Goal: Task Accomplishment & Management: Manage account settings

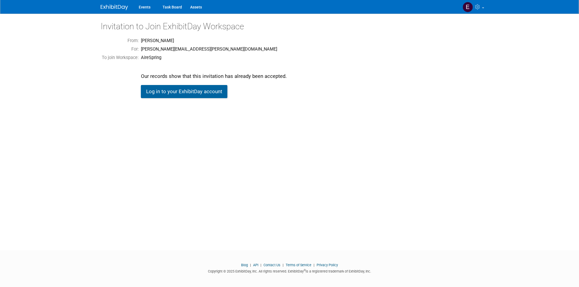
click at [174, 90] on link "Log in to your ExhibitDay account" at bounding box center [184, 91] width 87 height 13
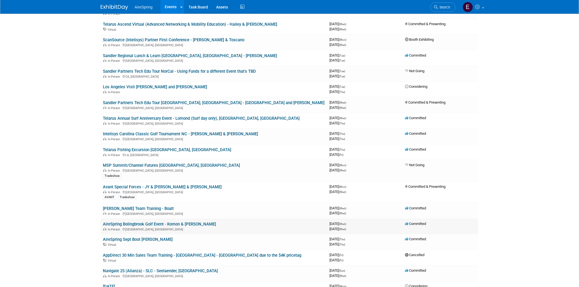
scroll to position [213, 0]
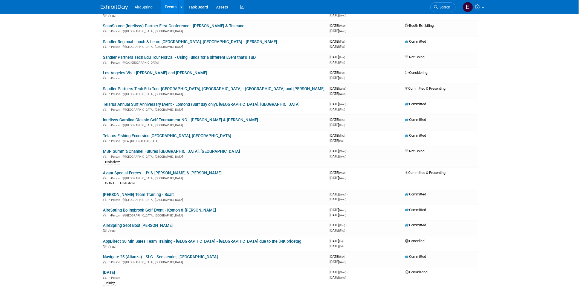
click at [143, 208] on link "AireSpring Bolingbrook Golf Event - Komon & [PERSON_NAME]" at bounding box center [159, 210] width 113 height 5
click at [171, 208] on link "AireSpring Bolingbrook Golf Event - Komon & [PERSON_NAME]" at bounding box center [159, 210] width 113 height 5
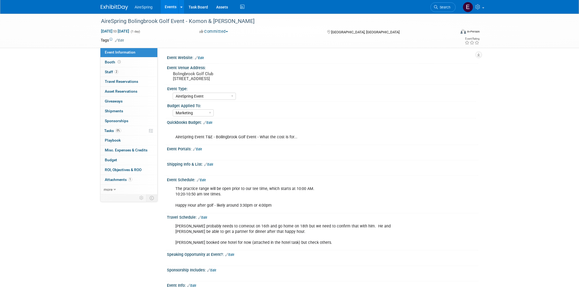
select select "AireSpring Event"
select select "Marketing"
click at [112, 72] on span "Staff 2" at bounding box center [112, 72] width 14 height 4
select select "AireSpring Event"
select select "Marketing"
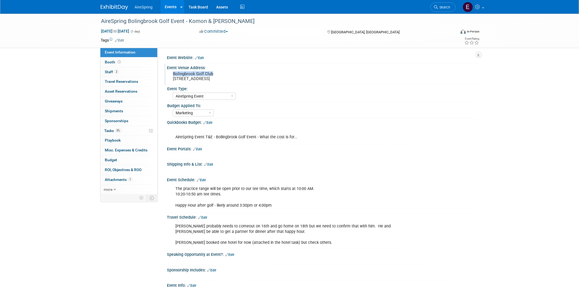
drag, startPoint x: 172, startPoint y: 73, endPoint x: 217, endPoint y: 73, distance: 44.4
click at [217, 73] on pre "Bolingbrook Golf Club 2001 Rodeo Dr, Bolingbrook, IL 60490" at bounding box center [232, 76] width 118 height 10
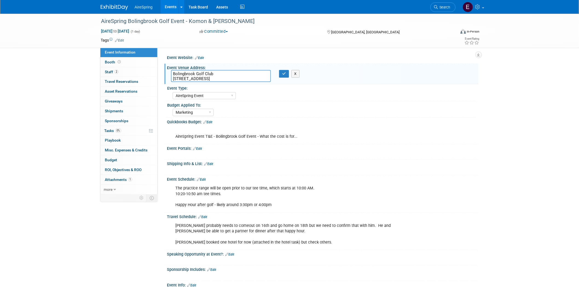
drag, startPoint x: 172, startPoint y: 72, endPoint x: 218, endPoint y: 74, distance: 46.0
click at [214, 75] on textarea "Bolingbrook Golf Club 2001 Rodeo Dr, Bolingbrook, IL 60490" at bounding box center [221, 76] width 100 height 12
drag, startPoint x: 100, startPoint y: 20, endPoint x: 184, endPoint y: 21, distance: 84.1
click at [184, 21] on div "AireSpring Bolingbrook Golf Event - Komon & [PERSON_NAME]" at bounding box center [273, 21] width 349 height 10
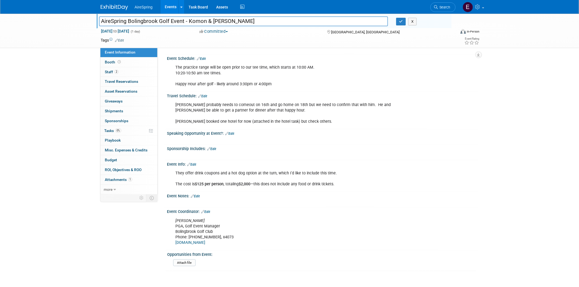
scroll to position [122, 0]
click at [185, 260] on input "file" at bounding box center [158, 263] width 74 height 6
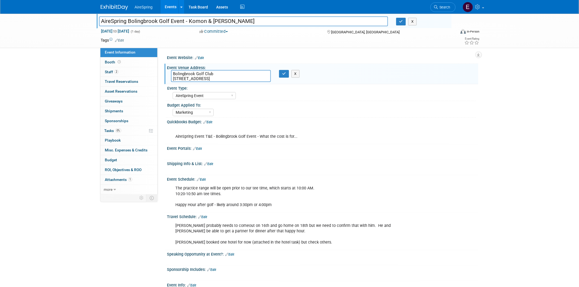
scroll to position [30, 0]
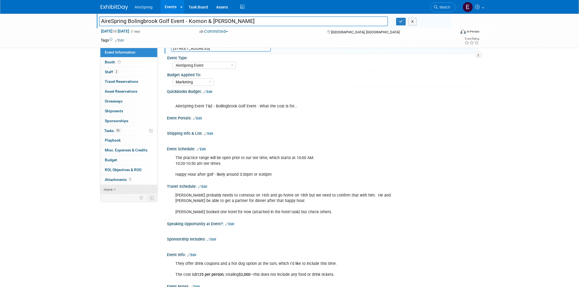
click at [109, 191] on span "more" at bounding box center [108, 190] width 9 height 4
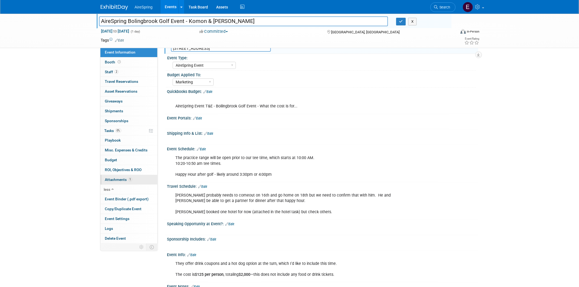
click at [117, 182] on span "Attachments 1" at bounding box center [118, 180] width 27 height 4
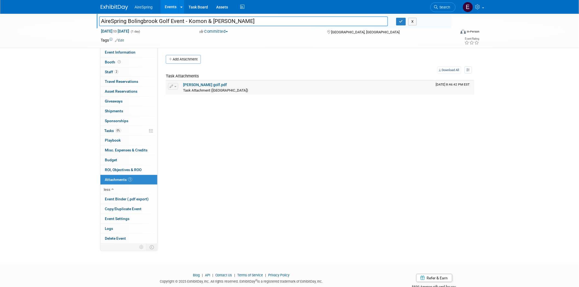
click at [188, 84] on link "sully bollingbrook golf.pdf" at bounding box center [205, 85] width 44 height 4
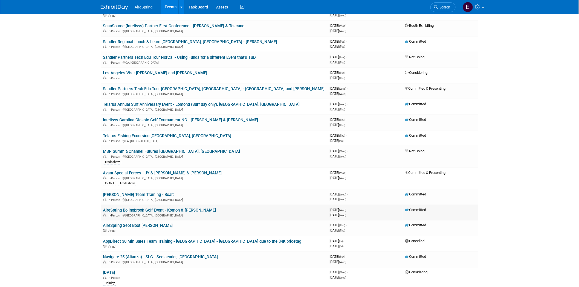
click at [180, 208] on link "AireSpring Bolingbrook Golf Event - Komon & [PERSON_NAME]" at bounding box center [159, 210] width 113 height 5
click at [168, 208] on link "AireSpring Bolingbrook Golf Event - Komon & [PERSON_NAME]" at bounding box center [159, 210] width 113 height 5
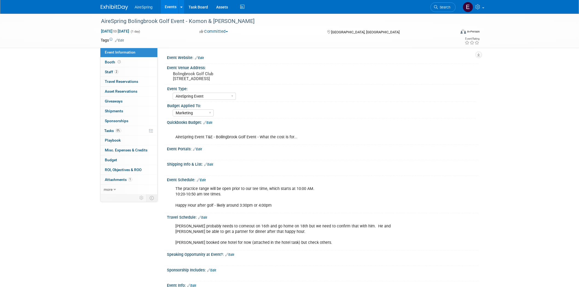
select select "AireSpring Event"
select select "Marketing"
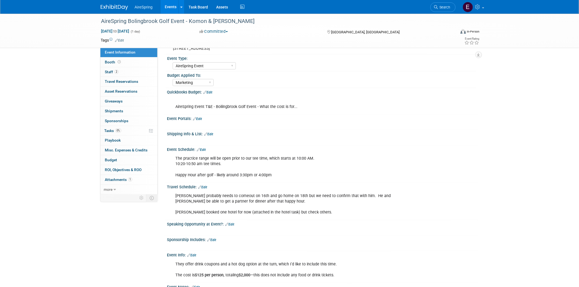
scroll to position [61, 0]
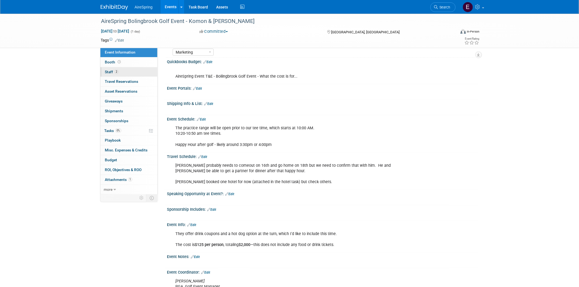
click at [111, 72] on span "Staff 2" at bounding box center [112, 72] width 14 height 4
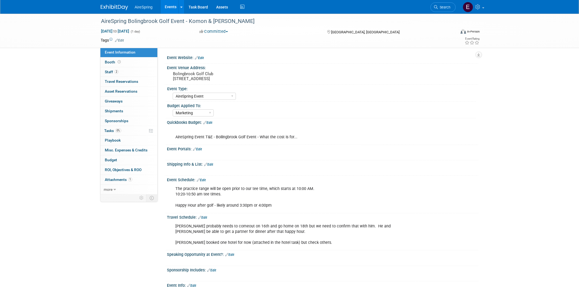
select select "AireSpring Event"
select select "Marketing"
drag, startPoint x: 109, startPoint y: 21, endPoint x: 182, endPoint y: 22, distance: 73.1
click at [182, 22] on div "AireSpring Bolingbrook Golf Event - Komon & [PERSON_NAME]" at bounding box center [273, 21] width 349 height 10
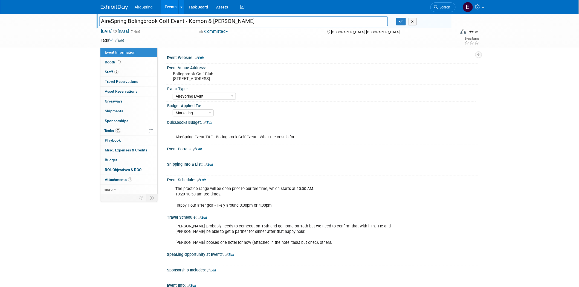
drag, startPoint x: 100, startPoint y: 21, endPoint x: 183, endPoint y: 20, distance: 83.8
click at [183, 20] on input "AireSpring Bolingbrook Golf Event - Komon & [PERSON_NAME]" at bounding box center [243, 21] width 289 height 10
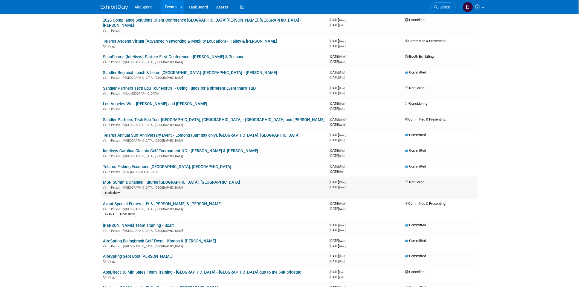
scroll to position [152, 0]
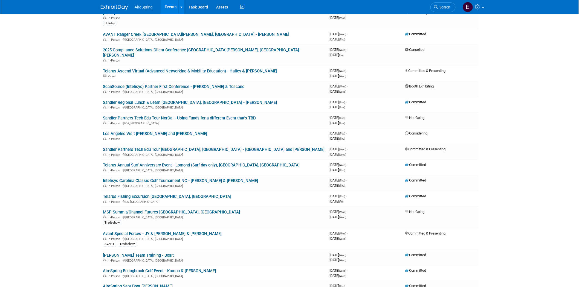
drag, startPoint x: 172, startPoint y: 127, endPoint x: 146, endPoint y: 133, distance: 27.3
click at [172, 131] on link "Los Angeles Visit [PERSON_NAME] and [PERSON_NAME]" at bounding box center [155, 133] width 104 height 5
click at [148, 131] on link "Los Angeles Visit [PERSON_NAME] and [PERSON_NAME]" at bounding box center [155, 133] width 104 height 5
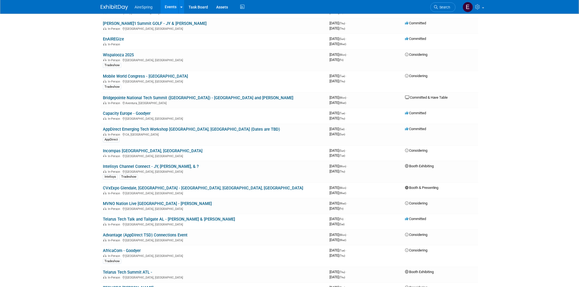
scroll to position [699, 0]
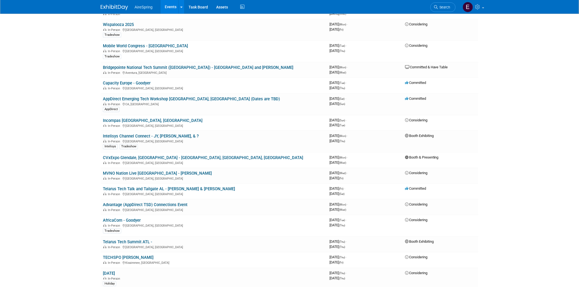
click at [125, 218] on link "AfricaCom - Goodyer" at bounding box center [122, 220] width 38 height 5
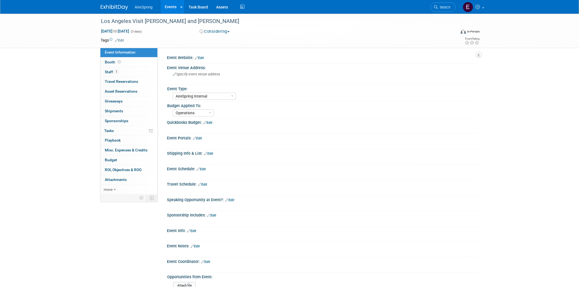
select select "AireSpring Internal"
select select "Operations"
click at [111, 70] on span "Staff 1" at bounding box center [112, 72] width 14 height 4
select select "AireSpring Internal"
select select "Operations"
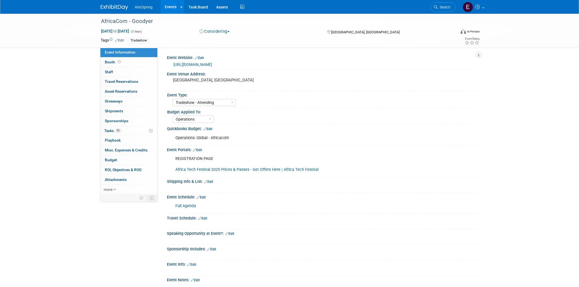
select select "Tradeshow - Attending"
select select "Operations"
click at [201, 64] on link "[URL][DOMAIN_NAME]" at bounding box center [193, 64] width 39 height 4
drag, startPoint x: 173, startPoint y: 79, endPoint x: 280, endPoint y: 78, distance: 106.5
click at [280, 78] on pre "Cape Town International Convention Centre, Cape Town" at bounding box center [232, 80] width 118 height 5
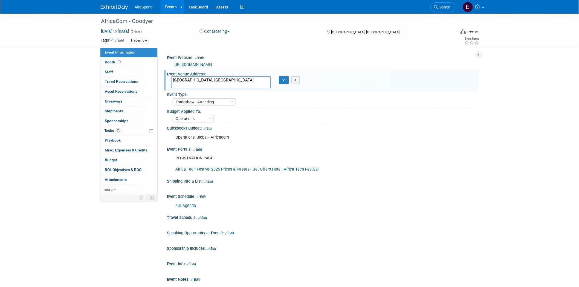
click at [196, 64] on link "https://tmt.knect365.com/africacom/" at bounding box center [193, 64] width 39 height 4
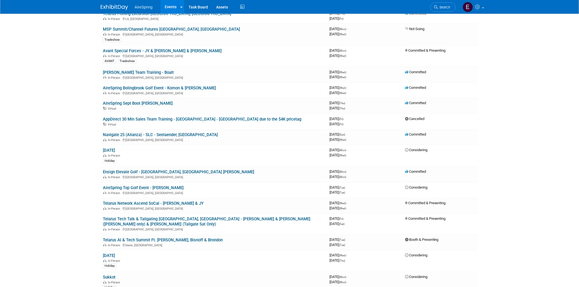
scroll to position [335, 0]
drag, startPoint x: 169, startPoint y: 79, endPoint x: 165, endPoint y: 82, distance: 4.7
click at [169, 86] on link "AireSpring Bolingbrook Golf Event - Komon & [PERSON_NAME]" at bounding box center [159, 88] width 113 height 5
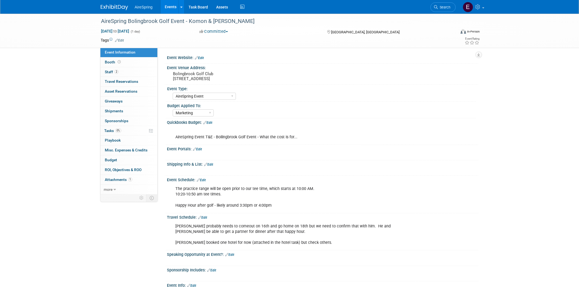
select select "AireSpring Event"
select select "Marketing"
drag, startPoint x: 99, startPoint y: 21, endPoint x: 183, endPoint y: 22, distance: 84.3
click at [183, 22] on div "AireSpring Bolingbrook Golf Event - Komon & [PERSON_NAME]" at bounding box center [273, 21] width 349 height 10
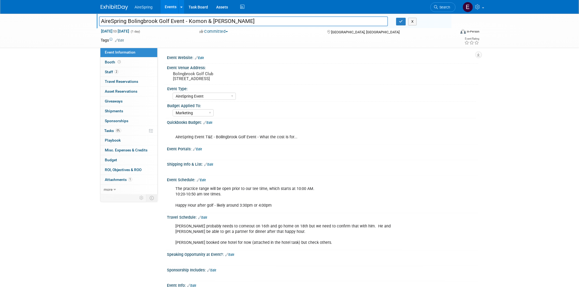
click at [121, 20] on input "AireSpring Bolingbrook Golf Event - Komon & [PERSON_NAME]" at bounding box center [243, 21] width 289 height 10
drag, startPoint x: 100, startPoint y: 20, endPoint x: 184, endPoint y: 21, distance: 83.8
click at [184, 21] on input "AireSpring Bolingbrook Golf Event - Komon & [PERSON_NAME]" at bounding box center [243, 21] width 289 height 10
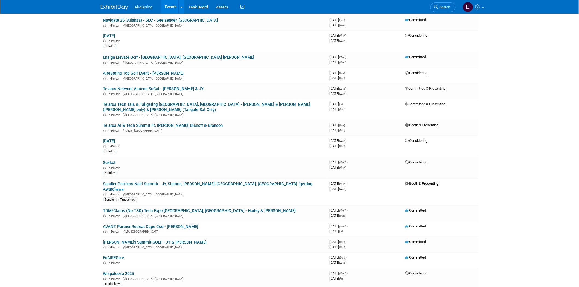
scroll to position [487, 0]
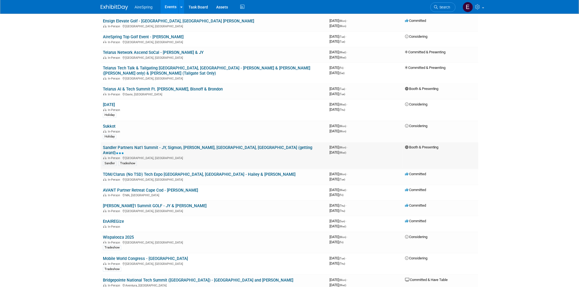
click at [216, 145] on link "Sandler Partners Nat'l Summit - JY, Sigmon, [PERSON_NAME], [GEOGRAPHIC_DATA], […" at bounding box center [207, 150] width 209 height 10
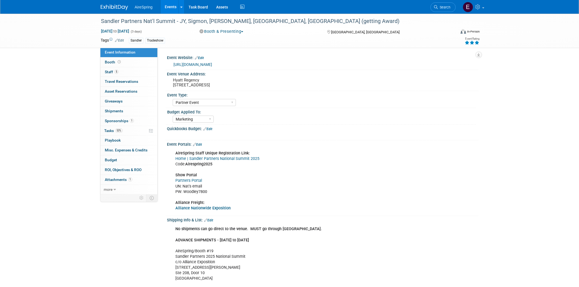
select select "Partner Event"
select select "Marketing"
drag, startPoint x: 172, startPoint y: 79, endPoint x: 266, endPoint y: 86, distance: 94.7
click at [266, 86] on div "Hyatt Regency 21500 E Pacific Coast Hwy., Huntington Beach, CA 92648" at bounding box center [232, 82] width 122 height 13
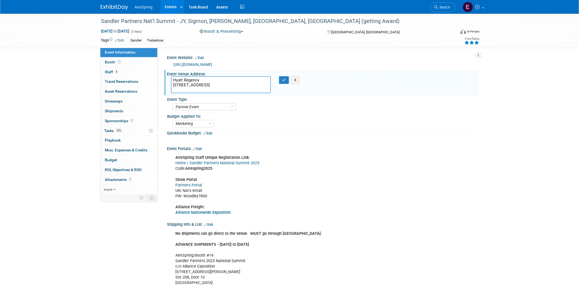
drag, startPoint x: 190, startPoint y: 77, endPoint x: 267, endPoint y: 84, distance: 77.8
click at [267, 84] on textarea "Hyatt Regency 21500 E Pacific Coast Hwy., Huntington Beach, CA 92648" at bounding box center [221, 84] width 100 height 17
click at [211, 63] on link "https://summit.sandlerpartners.com/2025" at bounding box center [193, 64] width 39 height 4
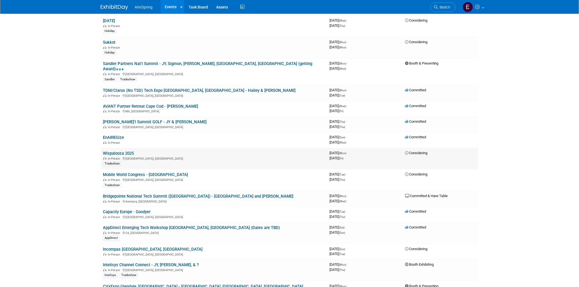
scroll to position [608, 0]
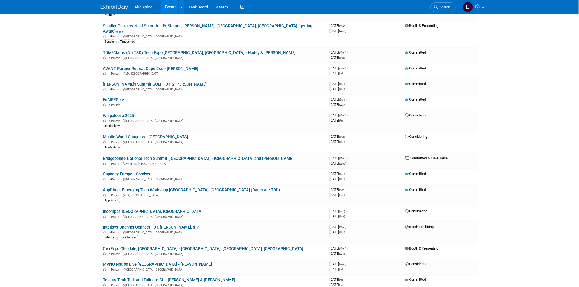
click at [135, 172] on link "Capacity Europe - Goodyer" at bounding box center [127, 174] width 48 height 5
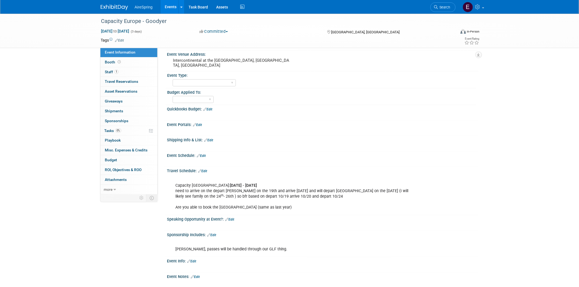
scroll to position [30, 0]
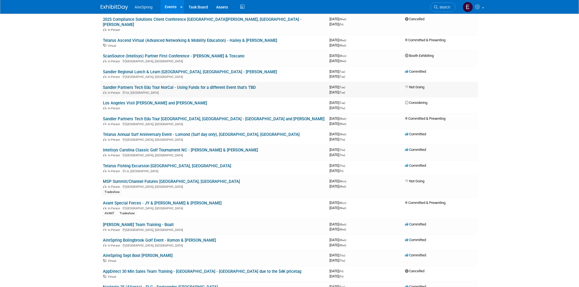
scroll to position [182, 0]
drag, startPoint x: 179, startPoint y: 93, endPoint x: 160, endPoint y: 100, distance: 19.7
click at [179, 101] on link "Los Angeles Visit [PERSON_NAME] and [PERSON_NAME]" at bounding box center [155, 103] width 104 height 5
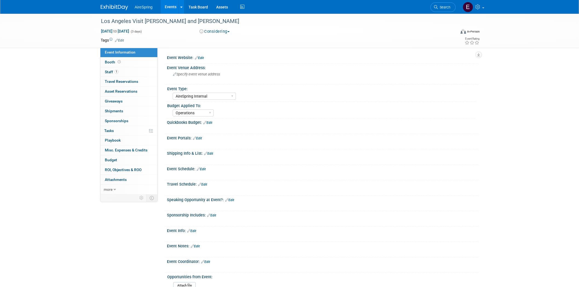
select select "AireSpring Internal"
select select "Operations"
click at [105, 24] on div "Los Angeles Visit [PERSON_NAME] and [PERSON_NAME]" at bounding box center [273, 21] width 349 height 10
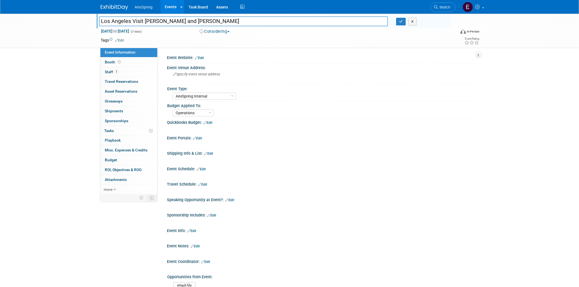
drag, startPoint x: 100, startPoint y: 20, endPoint x: 216, endPoint y: 50, distance: 120.3
click at [233, 23] on input "Los Angeles Visit [PERSON_NAME] and [PERSON_NAME]" at bounding box center [243, 21] width 289 height 10
